Goal: Task Accomplishment & Management: Manage account settings

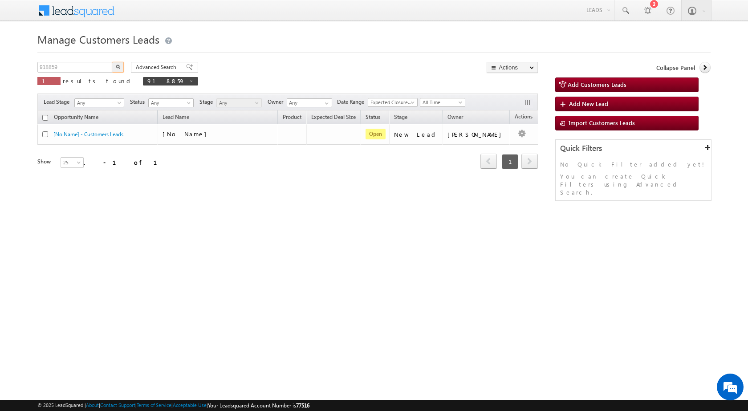
click at [48, 70] on input "918859" at bounding box center [75, 67] width 76 height 11
type input "944363"
click at [112, 62] on button "button" at bounding box center [118, 67] width 12 height 11
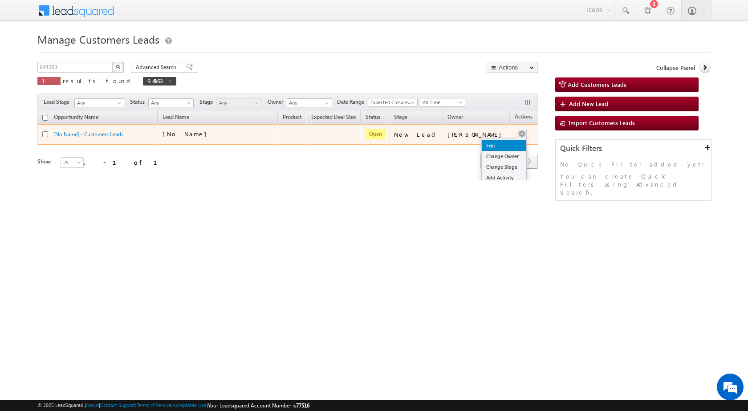
click at [501, 140] on link "Edit" at bounding box center [504, 145] width 45 height 11
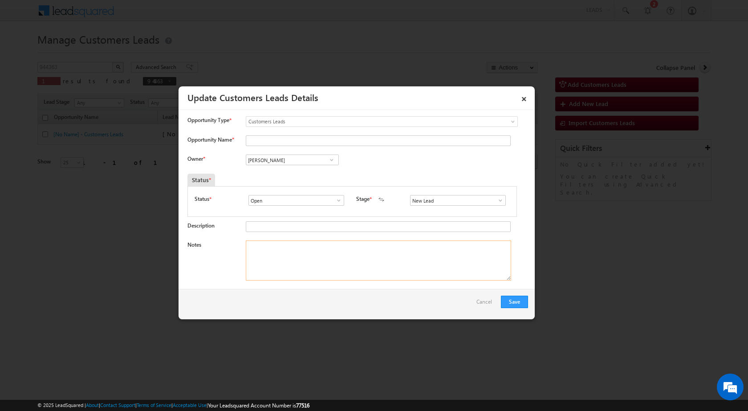
click at [371, 257] on textarea "Notes" at bounding box center [378, 260] width 265 height 40
paste textarea "944363 / PRAKASH / 8107640837 / CONSTRUCTION / OWNER - HIMSELF / 306401 TO PALI…"
type textarea "944363 / PRAKASH / 8107640837 / CONSTRUCTION / OWNER - HIMSELF / 306401 TO PALI…"
click at [291, 166] on div "[PERSON_NAME] [PERSON_NAME] [PERSON_NAME]" at bounding box center [300, 160] width 108 height 12
click at [291, 163] on input "[PERSON_NAME]" at bounding box center [292, 159] width 93 height 11
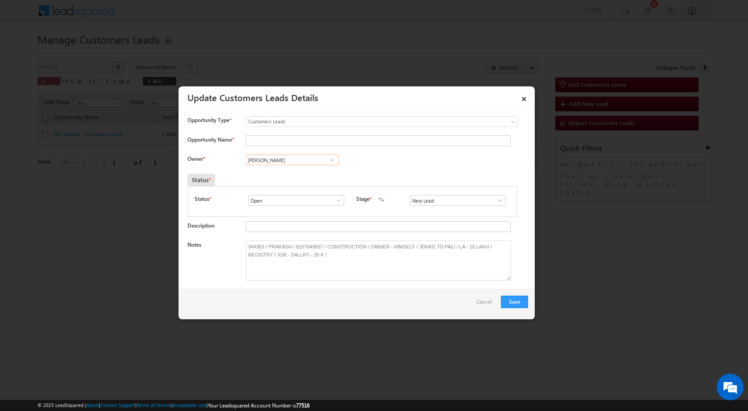
paste input "[EMAIL_ADDRESS][DOMAIN_NAME]"
click at [288, 173] on link "[PERSON_NAME] [PERSON_NAME][EMAIL_ADDRESS][DOMAIN_NAME]" at bounding box center [292, 173] width 93 height 17
type input "[PERSON_NAME]"
click at [276, 247] on textarea "944363 / PRAKASH / 8107640837 / CONSTRUCTION / OWNER - HIMSELF / 306401 TO PALI…" at bounding box center [378, 260] width 265 height 40
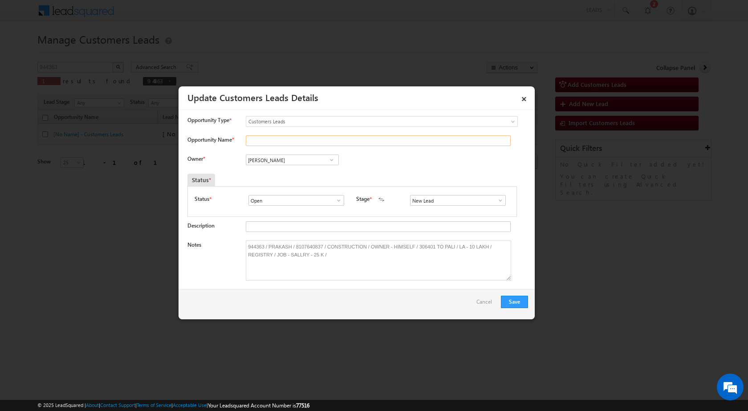
drag, startPoint x: 280, startPoint y: 146, endPoint x: 290, endPoint y: 144, distance: 9.9
click at [280, 146] on input "Opportunity Name *" at bounding box center [378, 140] width 265 height 11
paste input "PRAKASH"
type input "PRAKASH"
click at [496, 199] on span at bounding box center [500, 200] width 9 height 7
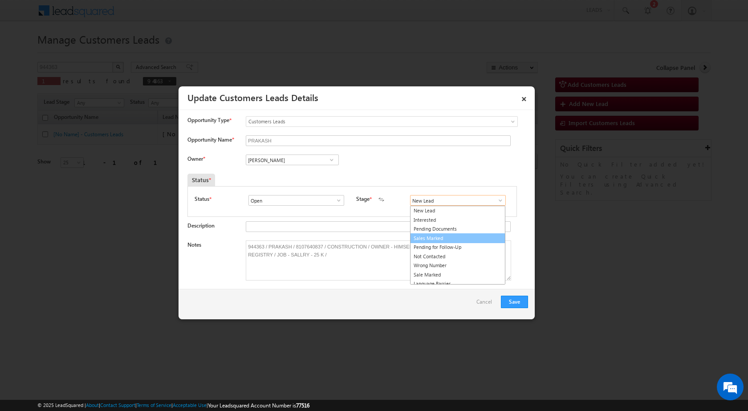
click at [466, 236] on link "Sales Marked" at bounding box center [457, 238] width 95 height 10
type input "Sales Marked"
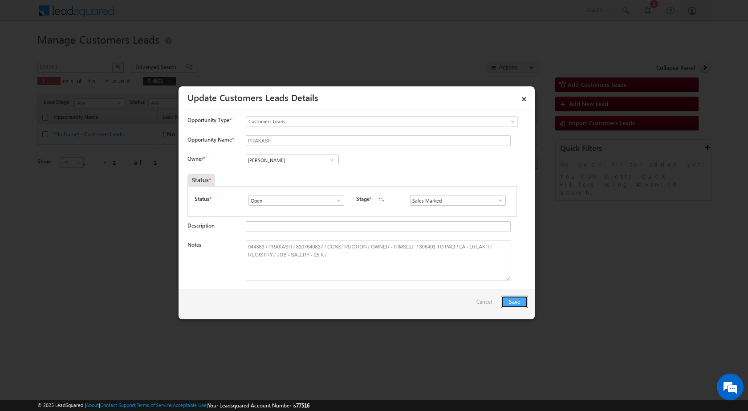
click at [515, 300] on button "Save" at bounding box center [514, 302] width 27 height 12
